Goal: Task Accomplishment & Management: Manage account settings

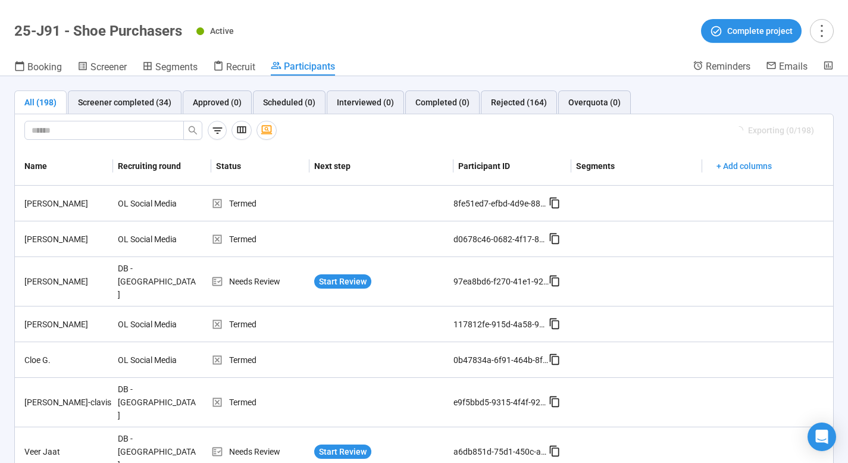
scroll to position [39, 0]
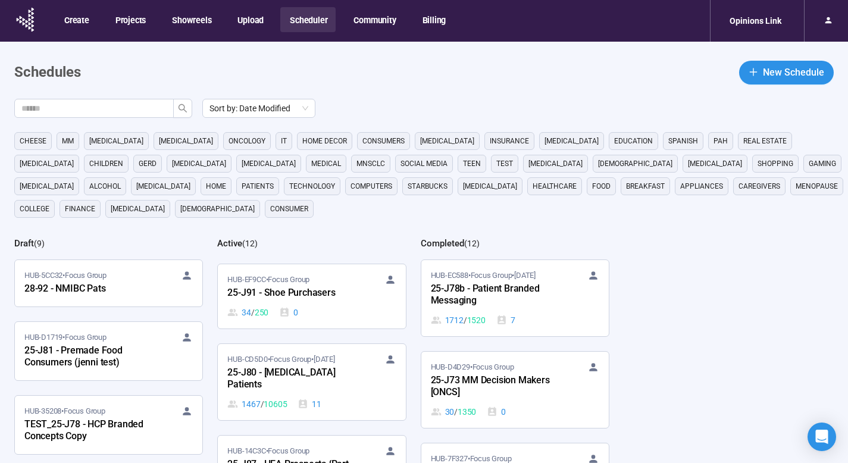
scroll to position [398, 0]
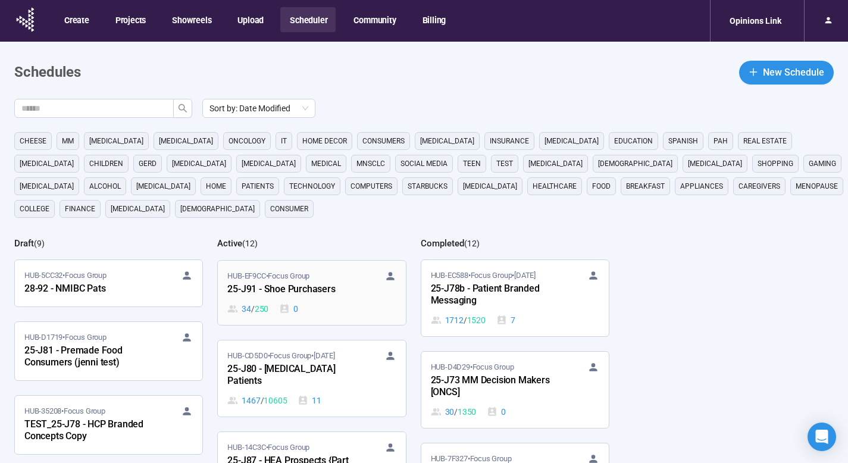
click at [335, 292] on div "25-J91 - Shoe Purchasers" at bounding box center [292, 289] width 131 height 15
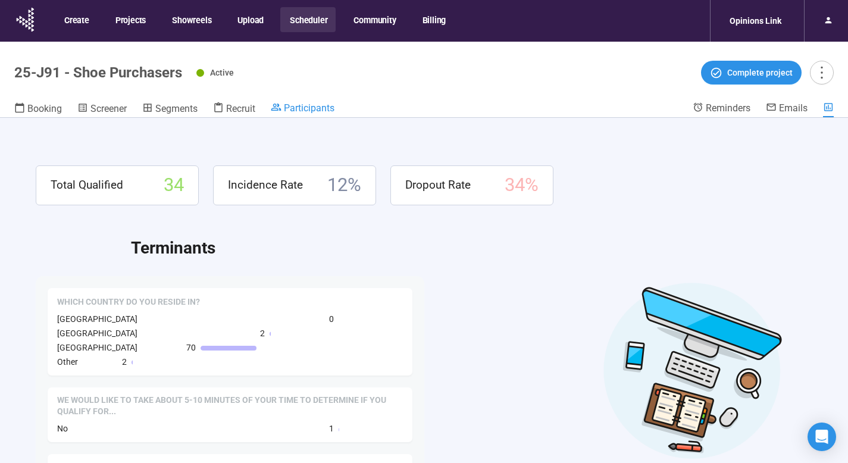
click at [324, 108] on span "Participants" at bounding box center [309, 107] width 51 height 11
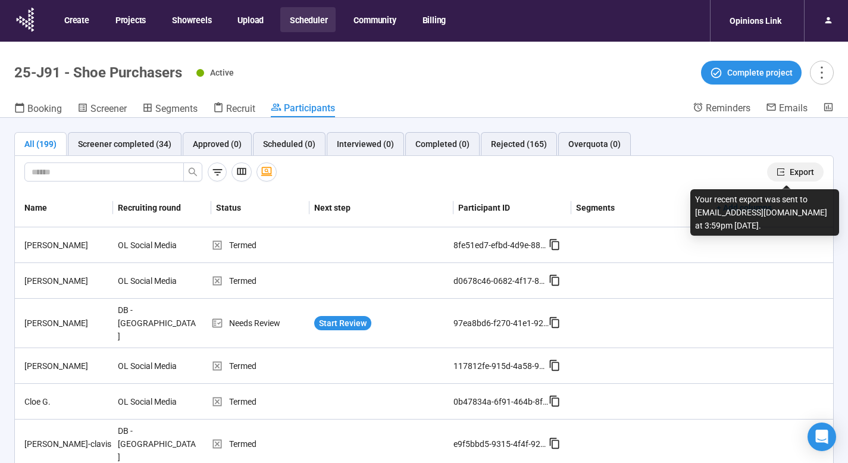
click at [794, 170] on span "Export" at bounding box center [801, 171] width 24 height 13
